Goal: Information Seeking & Learning: Learn about a topic

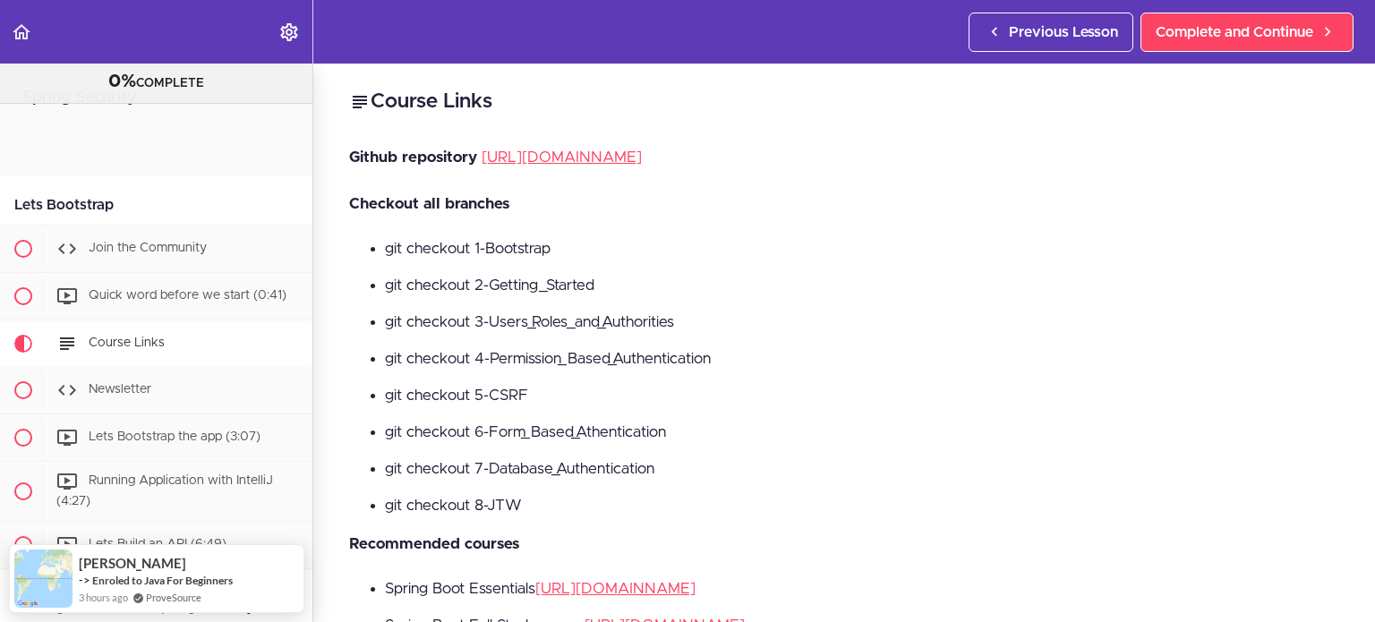
scroll to position [213, 0]
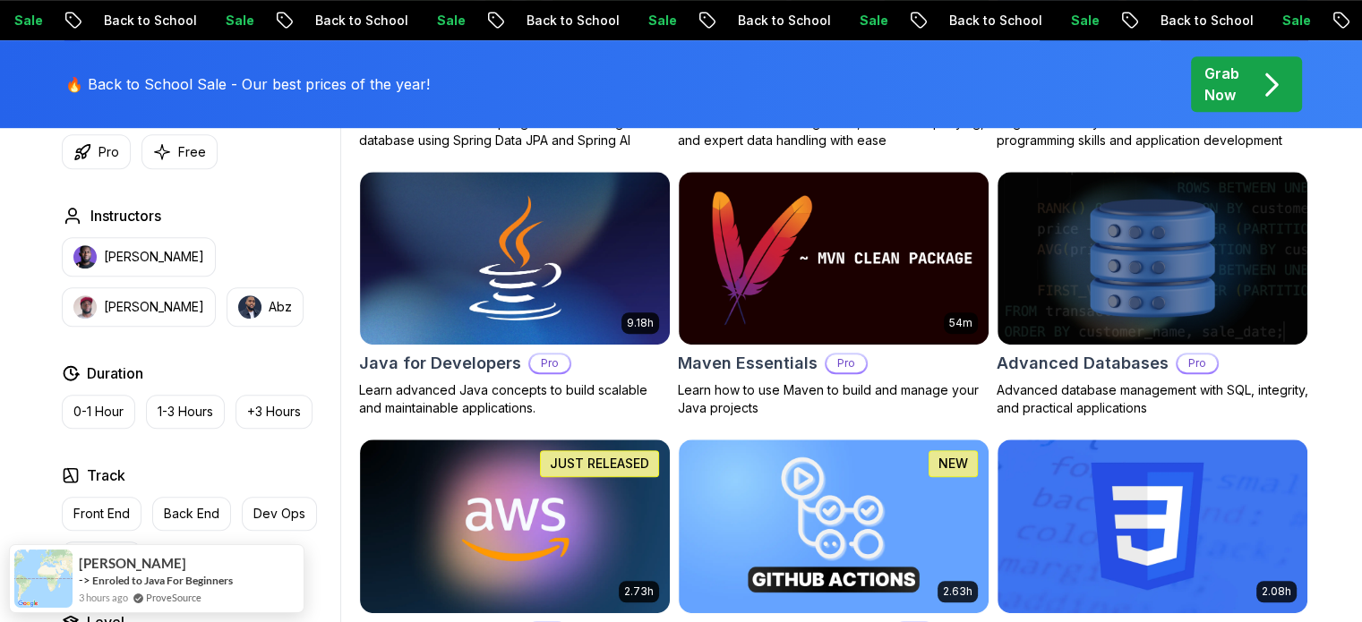
scroll to position [1074, 0]
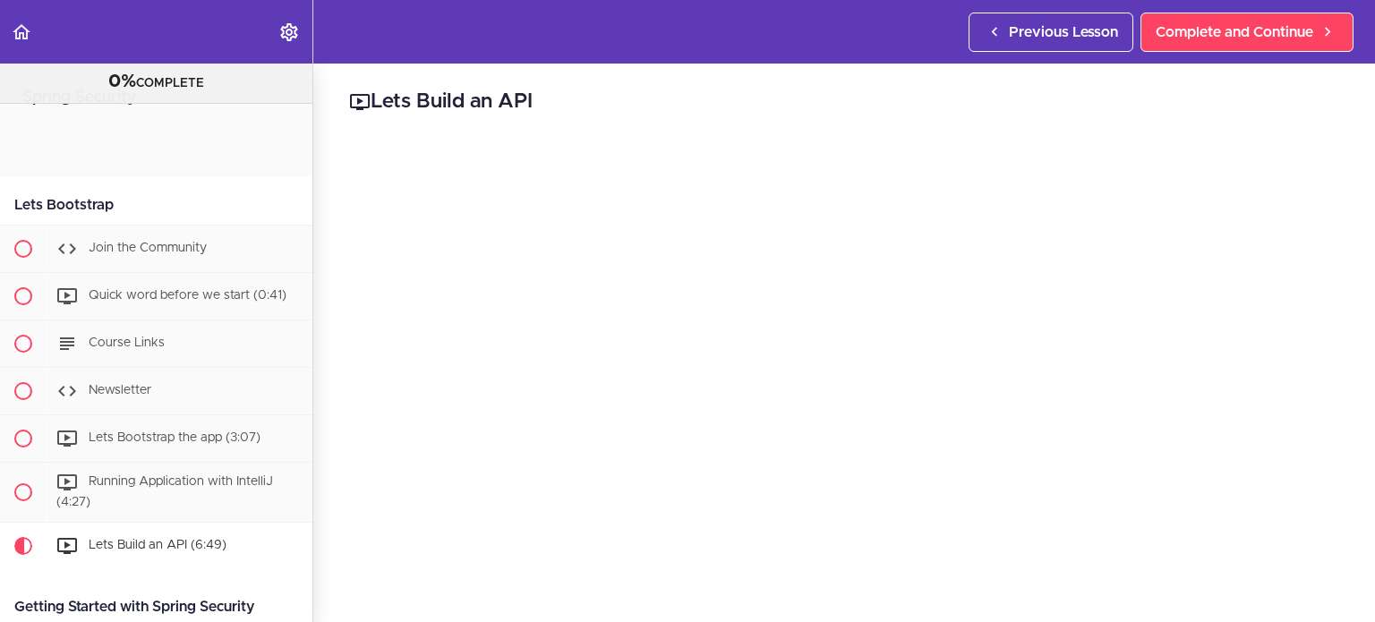
scroll to position [1740, 0]
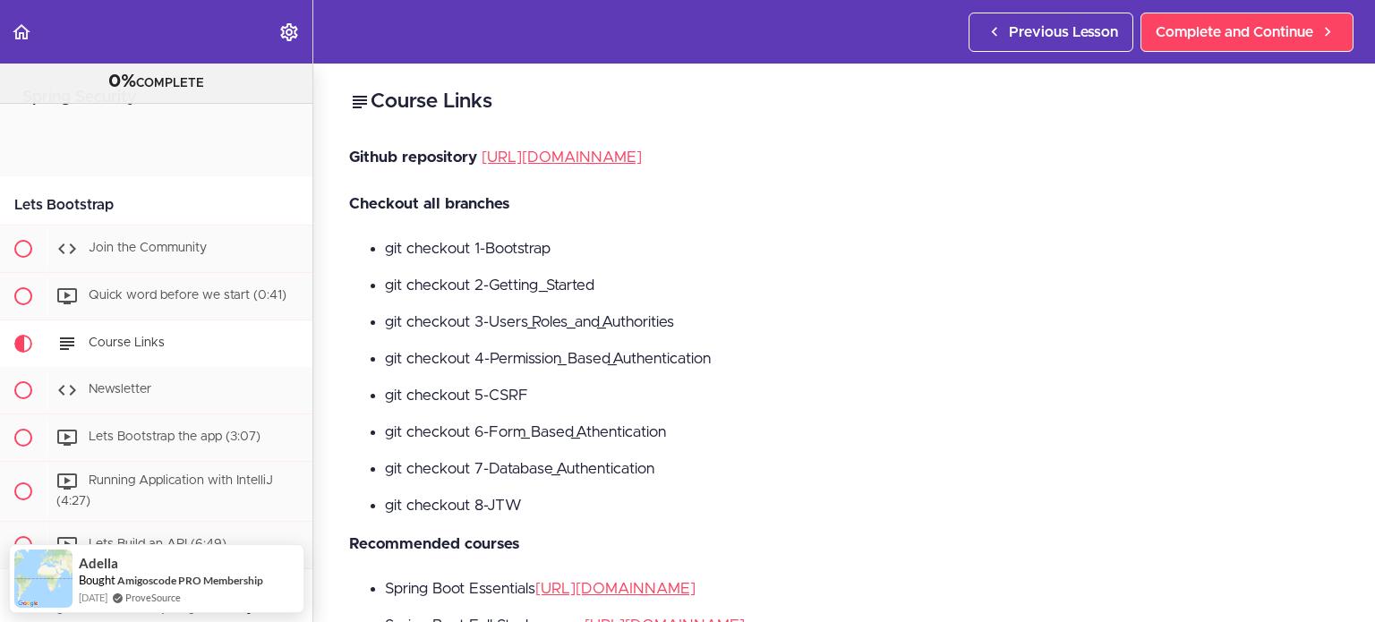
scroll to position [213, 0]
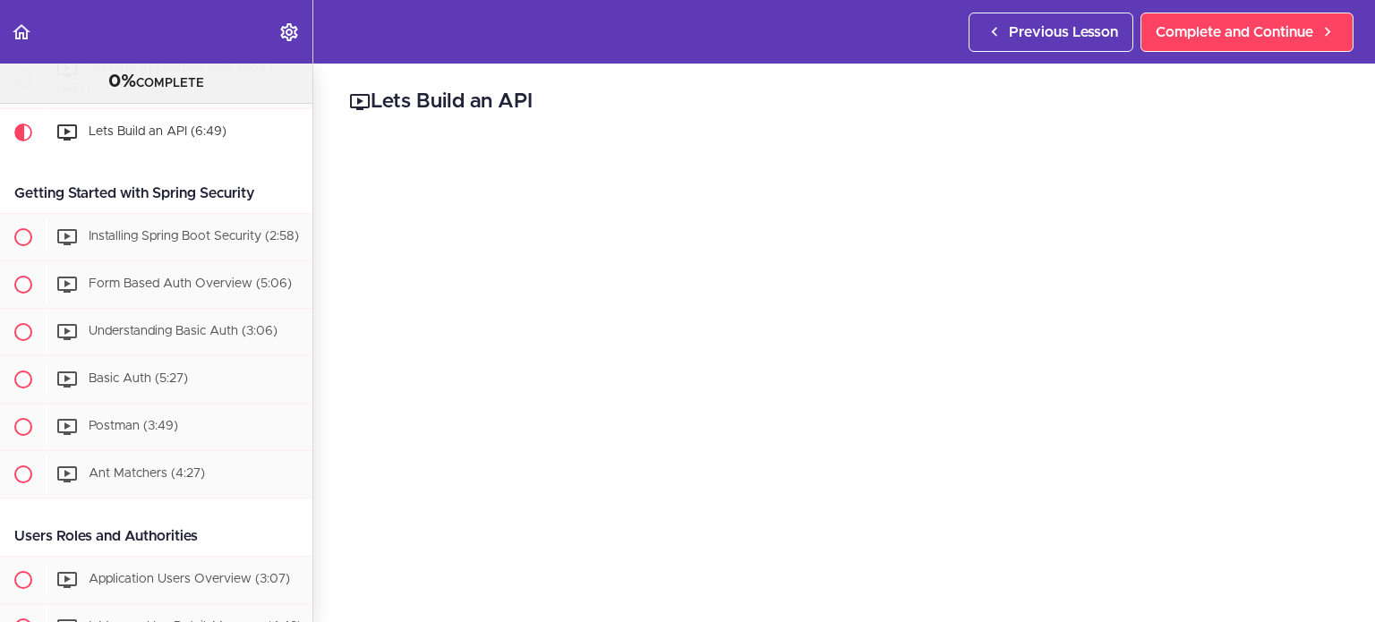
scroll to position [90, 0]
